Goal: Complete application form

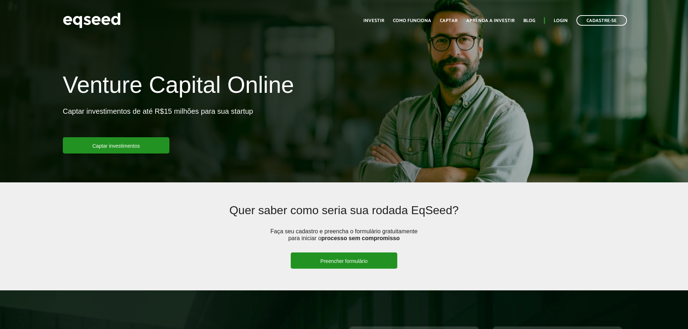
click at [338, 262] on link "Preencher formulário" at bounding box center [344, 260] width 107 height 16
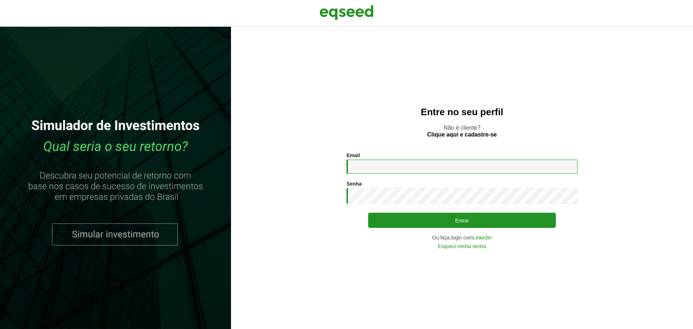
click at [376, 172] on input "Email *" at bounding box center [462, 167] width 231 height 14
click at [306, 133] on p "Não é cliente? Clique aqui e cadastre-se" at bounding box center [462, 131] width 433 height 14
